Goal: Information Seeking & Learning: Learn about a topic

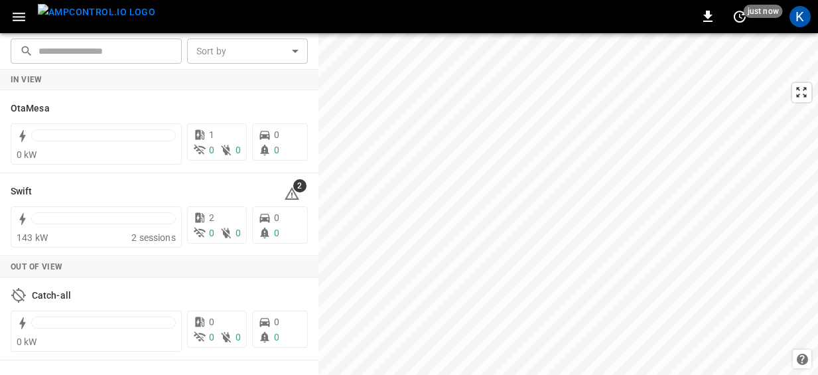
click at [20, 18] on icon "button" at bounding box center [19, 17] width 17 height 17
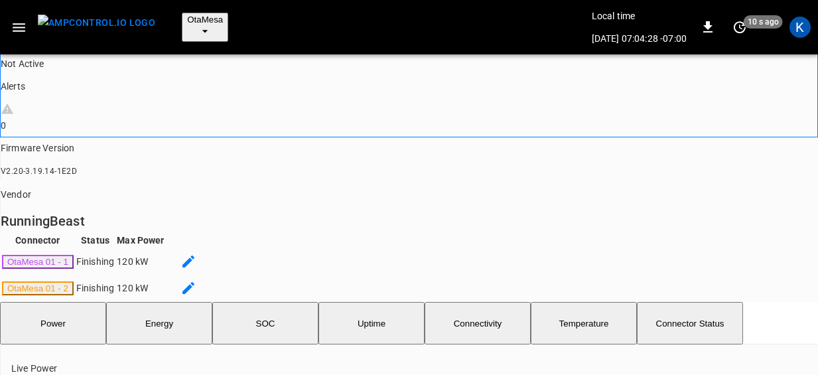
scroll to position [231, 0]
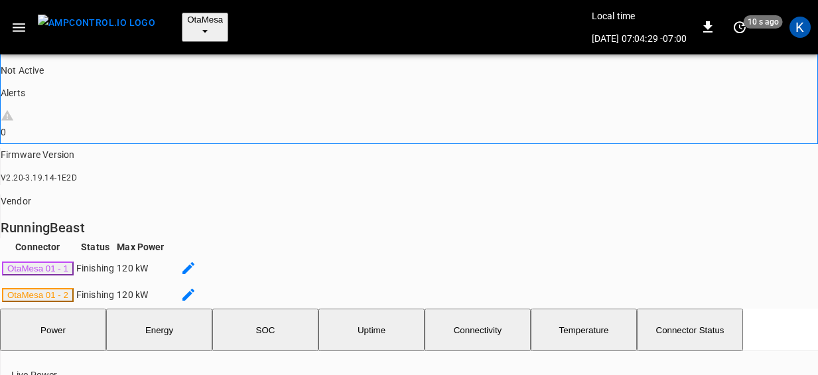
type input "**********"
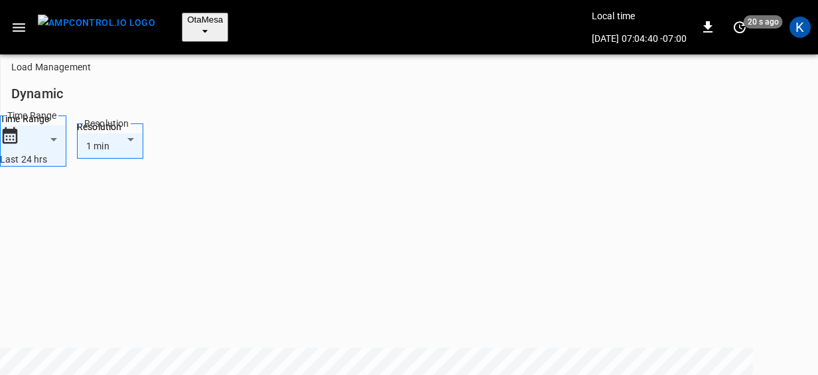
scroll to position [678, 0]
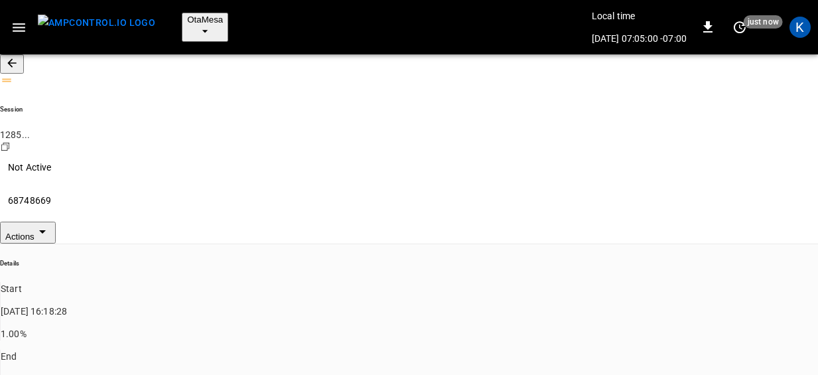
click at [19, 56] on icon "button" at bounding box center [11, 62] width 13 height 13
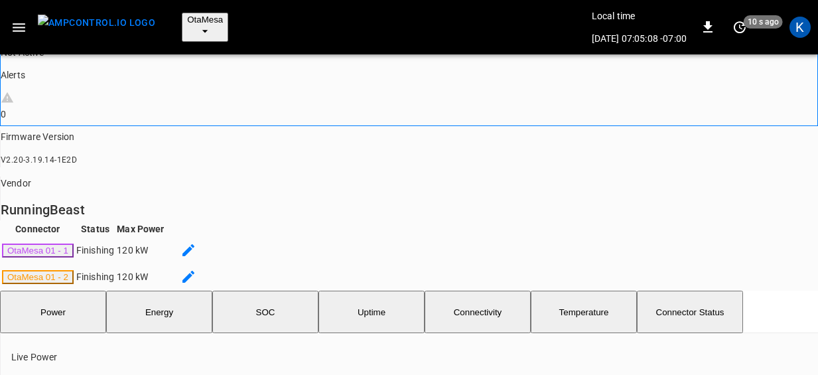
scroll to position [238, 0]
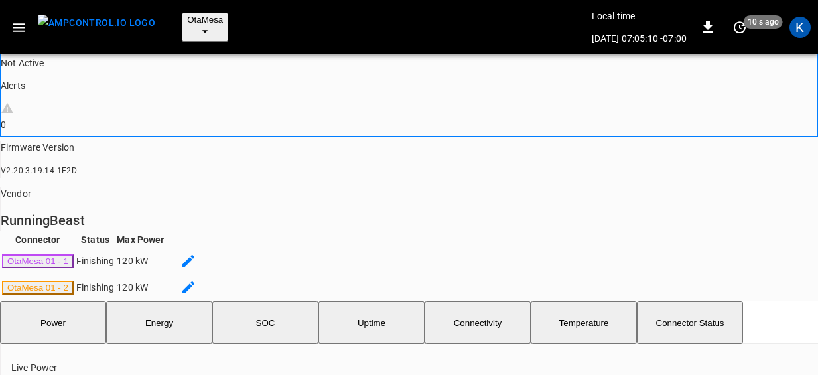
type input "**********"
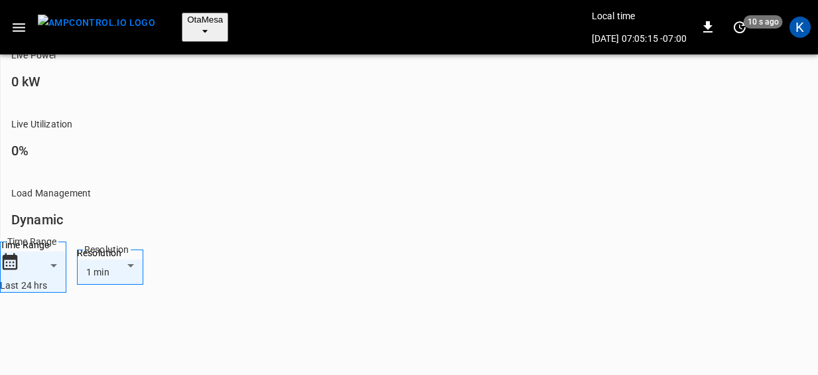
scroll to position [554, 0]
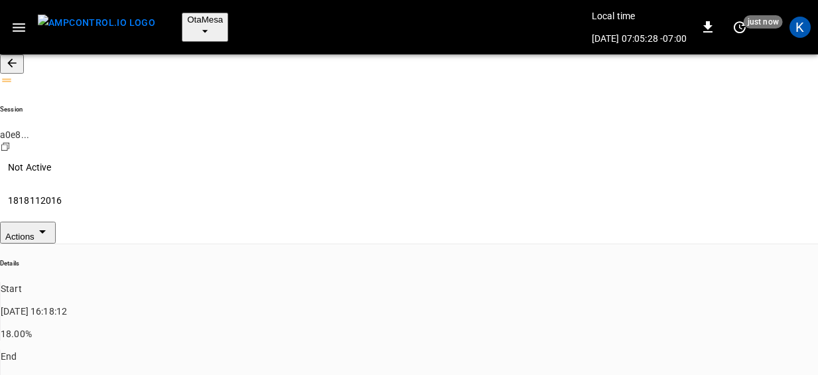
click at [16, 59] on icon "button" at bounding box center [11, 62] width 9 height 9
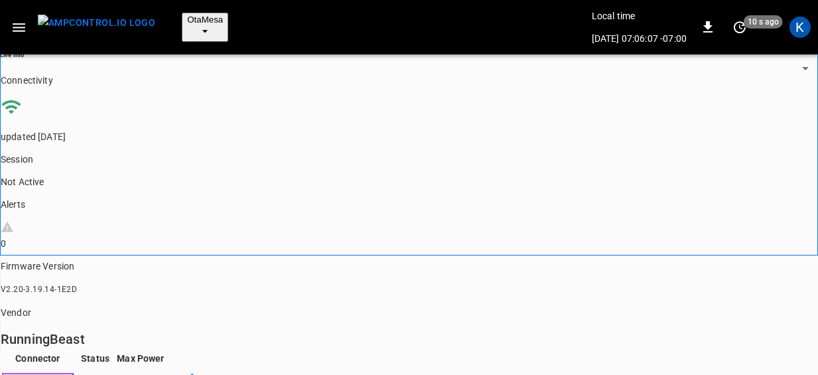
scroll to position [120, 0]
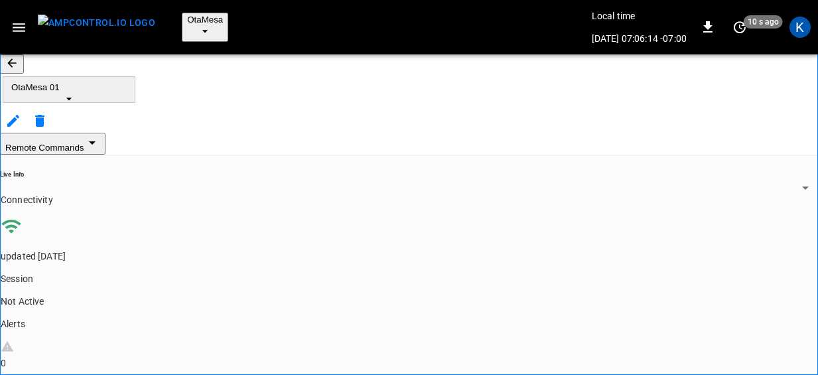
click at [187, 17] on span "OtaMesa" at bounding box center [205, 20] width 36 height 10
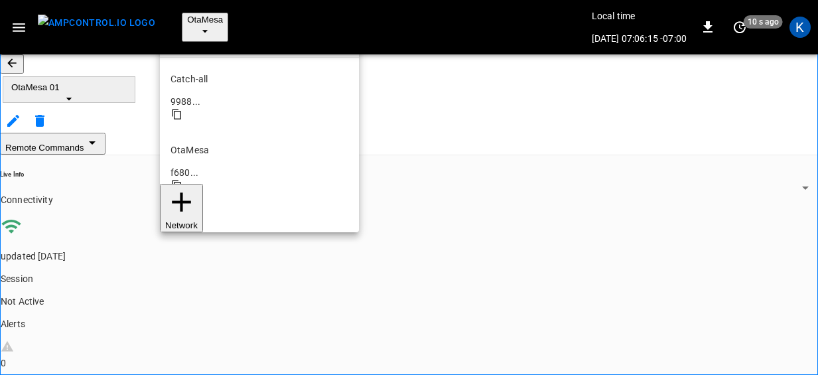
click at [197, 200] on li "Swift 1d47 ..." at bounding box center [259, 235] width 199 height 71
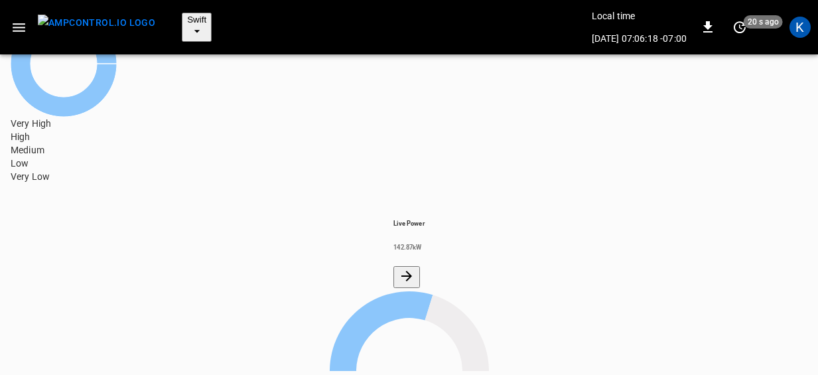
scroll to position [139, 0]
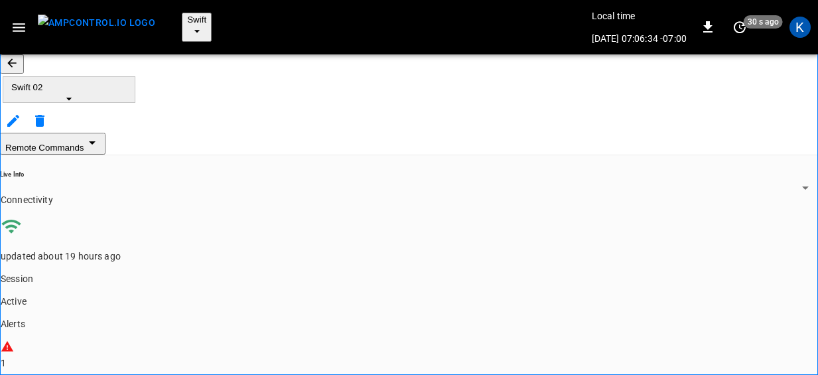
click at [76, 92] on icon "button" at bounding box center [68, 98] width 13 height 13
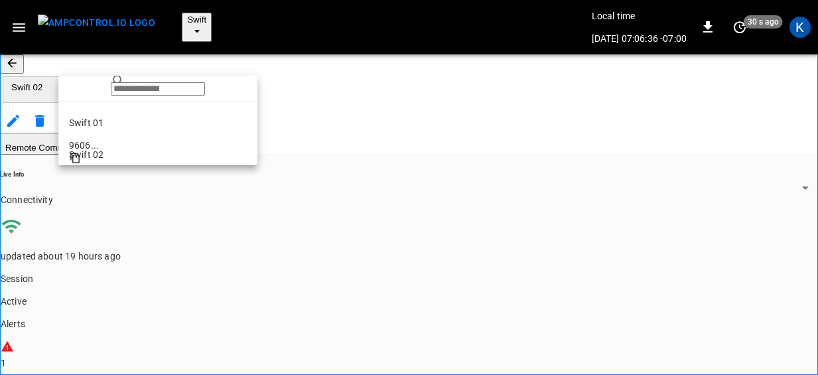
click at [105, 123] on li "Swift 01 9606 ..." at bounding box center [157, 117] width 199 height 32
